Goal: Transaction & Acquisition: Purchase product/service

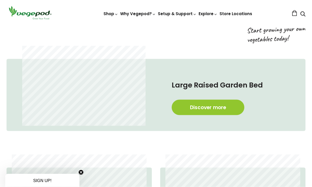
scroll to position [230, 0]
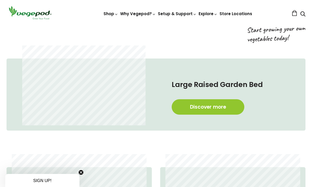
click at [19, 147] on div "Large Raised Garden Bed Discover more" at bounding box center [152, 113] width 308 height 109
click at [231, 109] on link "Discover more" at bounding box center [208, 106] width 73 height 15
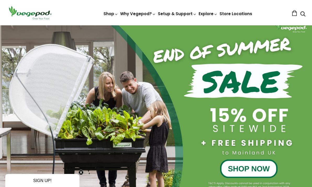
scroll to position [0, 148]
click at [156, 25] on link "Stands & Trolleys" at bounding box center [156, 25] width 0 height 0
